Goal: Task Accomplishment & Management: Manage account settings

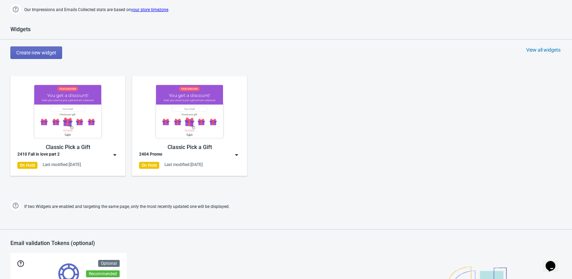
scroll to position [328, 0]
click at [77, 109] on img at bounding box center [67, 112] width 101 height 57
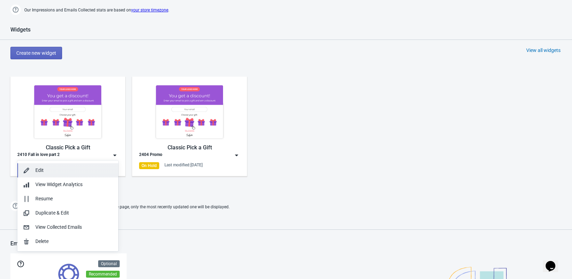
click at [69, 172] on div "Edit" at bounding box center [73, 170] width 77 height 7
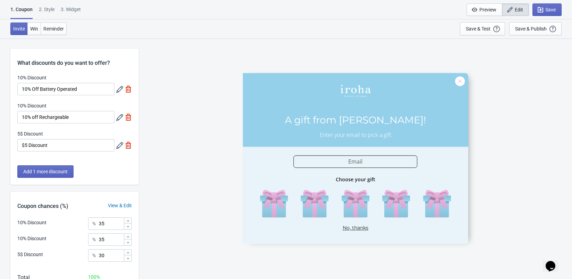
click at [275, 170] on div at bounding box center [356, 158] width 226 height 171
click at [54, 8] on div "2 . Style" at bounding box center [47, 12] width 16 height 12
select select "left"
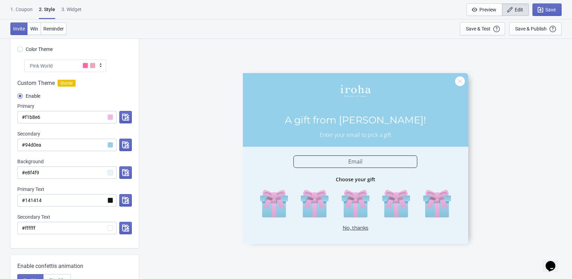
scroll to position [58, 0]
click at [36, 145] on div at bounding box center [74, 159] width 128 height 176
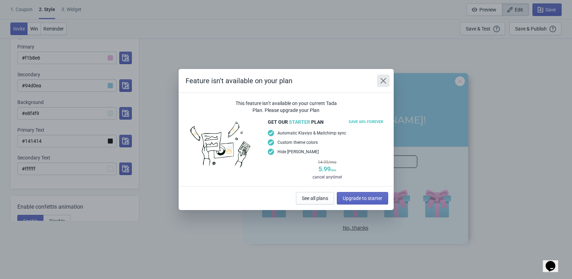
click at [383, 84] on icon "Close" at bounding box center [383, 80] width 7 height 7
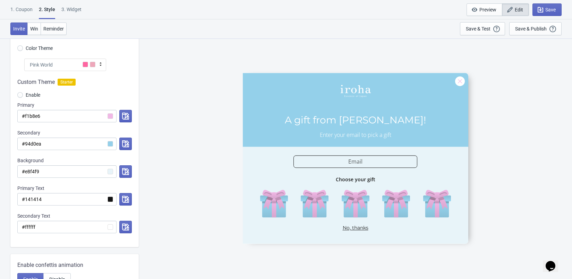
click at [37, 146] on div at bounding box center [74, 159] width 128 height 176
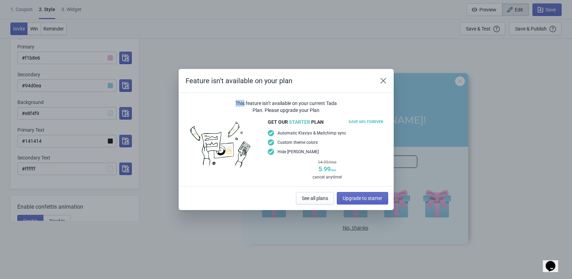
click at [37, 146] on div "Feature isn't available on your plan This feature isn’t available on your curre…" at bounding box center [286, 139] width 572 height 141
click at [385, 78] on icon "Close" at bounding box center [383, 81] width 6 height 6
radio input "true"
